Goal: Transaction & Acquisition: Obtain resource

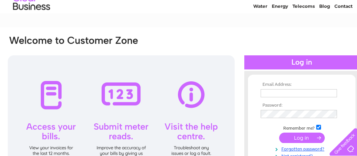
scroll to position [111, 0]
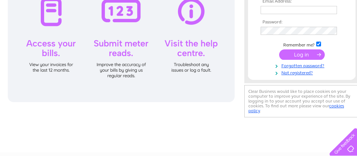
type input "douglas@lochlie.co.uk"
click at [304, 50] on input "submit" at bounding box center [302, 54] width 46 height 10
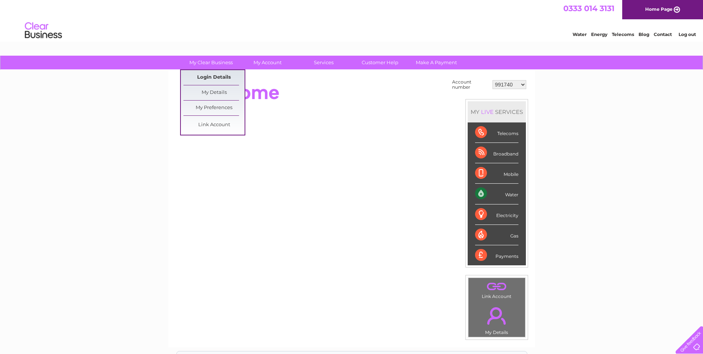
click at [208, 78] on link "Login Details" at bounding box center [213, 77] width 61 height 15
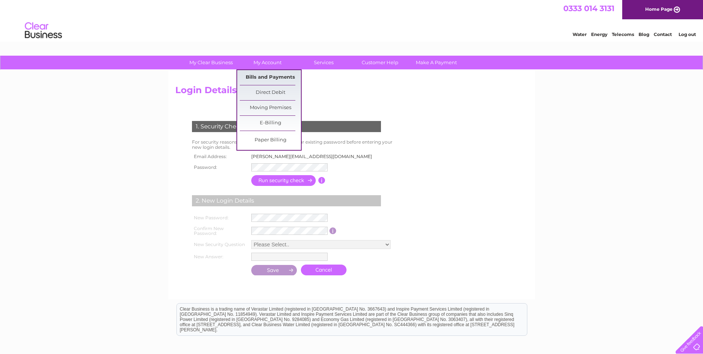
click at [265, 79] on link "Bills and Payments" at bounding box center [270, 77] width 61 height 15
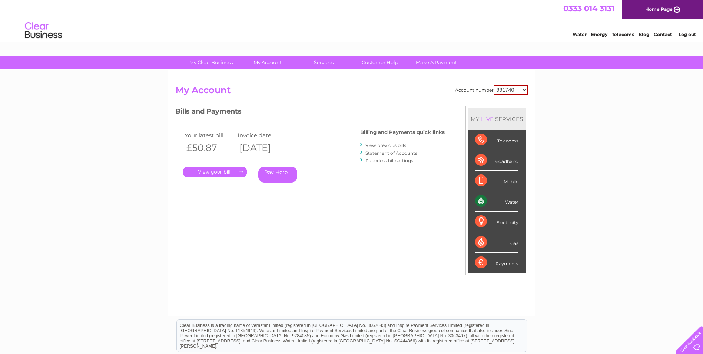
click at [237, 170] on link "." at bounding box center [215, 171] width 64 height 11
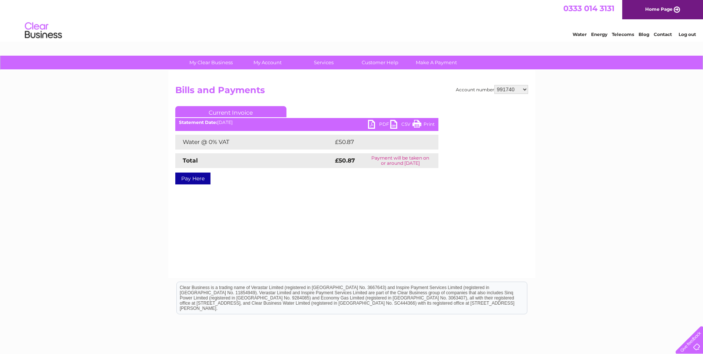
click at [377, 124] on link "PDF" at bounding box center [379, 125] width 22 height 11
click at [372, 124] on link "PDF" at bounding box center [379, 125] width 22 height 11
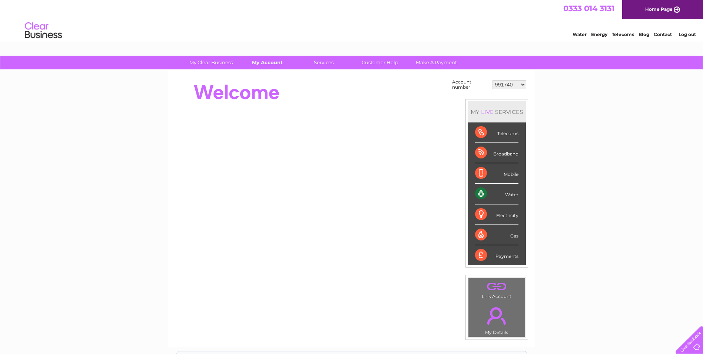
click at [258, 63] on link "My Account" at bounding box center [267, 63] width 61 height 14
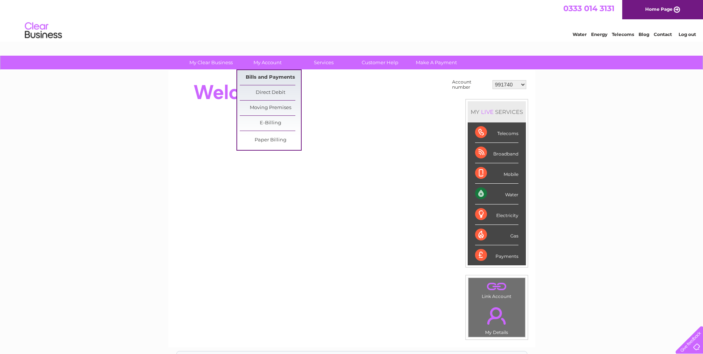
click at [271, 77] on link "Bills and Payments" at bounding box center [270, 77] width 61 height 15
